Goal: Contribute content: Add original content to the website for others to see

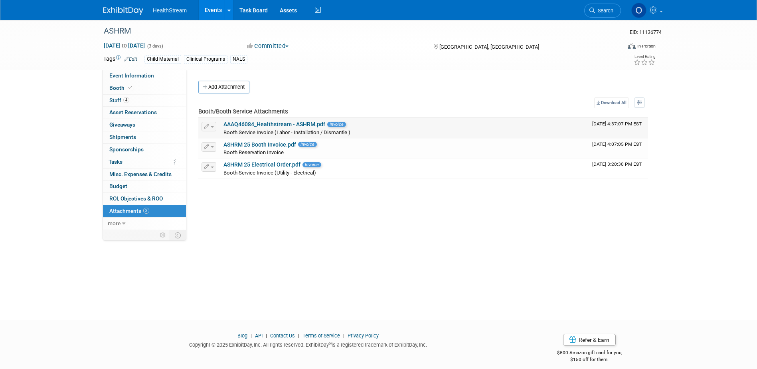
click at [271, 124] on link "AAAQ46084_Healthstream - ASHRM.pdf" at bounding box center [274, 124] width 102 height 6
click at [122, 90] on span "Booth" at bounding box center [121, 88] width 24 height 6
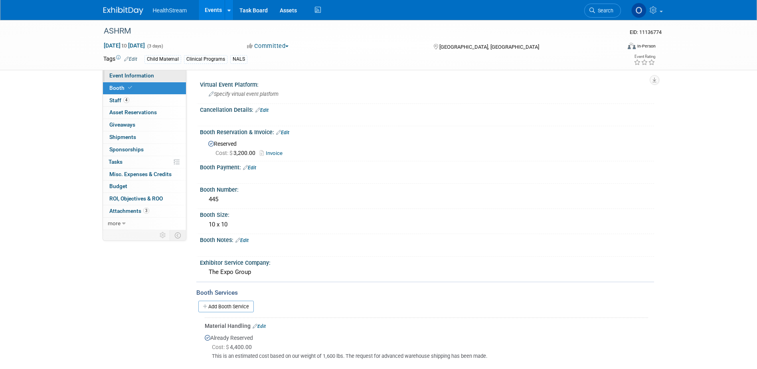
click at [141, 72] on link "Event Information" at bounding box center [144, 76] width 83 height 12
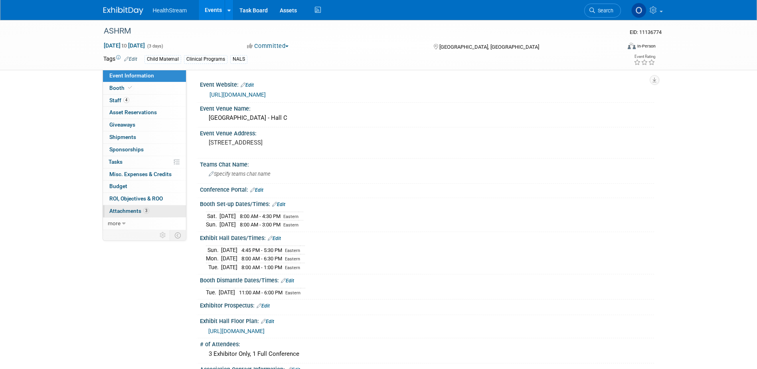
click at [132, 208] on span "Attachments 3" at bounding box center [129, 211] width 40 height 6
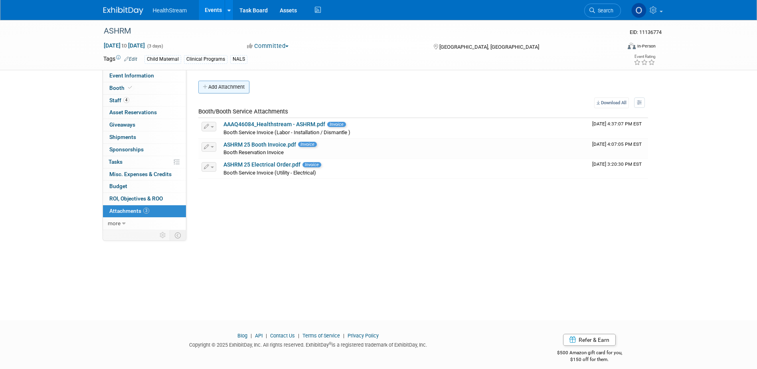
click at [229, 87] on button "Add Attachment" at bounding box center [223, 87] width 51 height 13
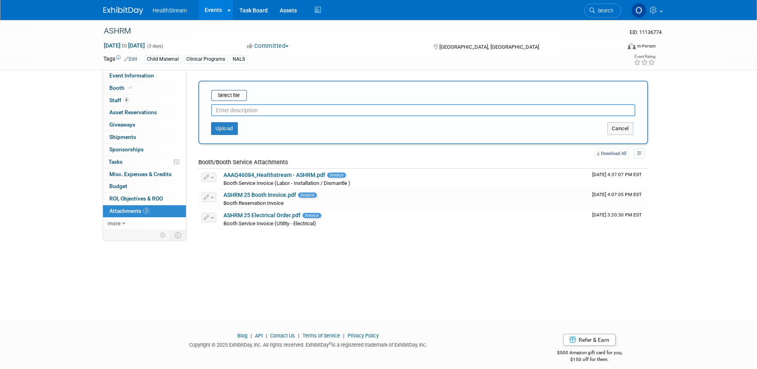
click at [233, 111] on input "text" at bounding box center [423, 110] width 424 height 12
type input "Quick Facts"
click at [225, 100] on div "Select file" at bounding box center [229, 95] width 36 height 11
click at [226, 97] on input "file" at bounding box center [198, 96] width 95 height 10
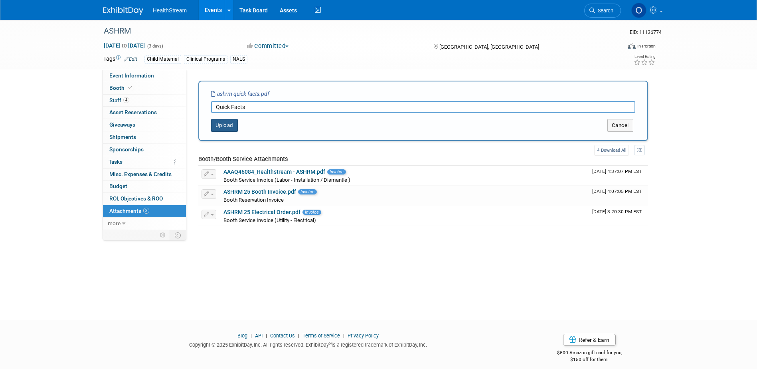
click at [223, 125] on button "Upload" at bounding box center [224, 125] width 27 height 13
